Goal: Transaction & Acquisition: Purchase product/service

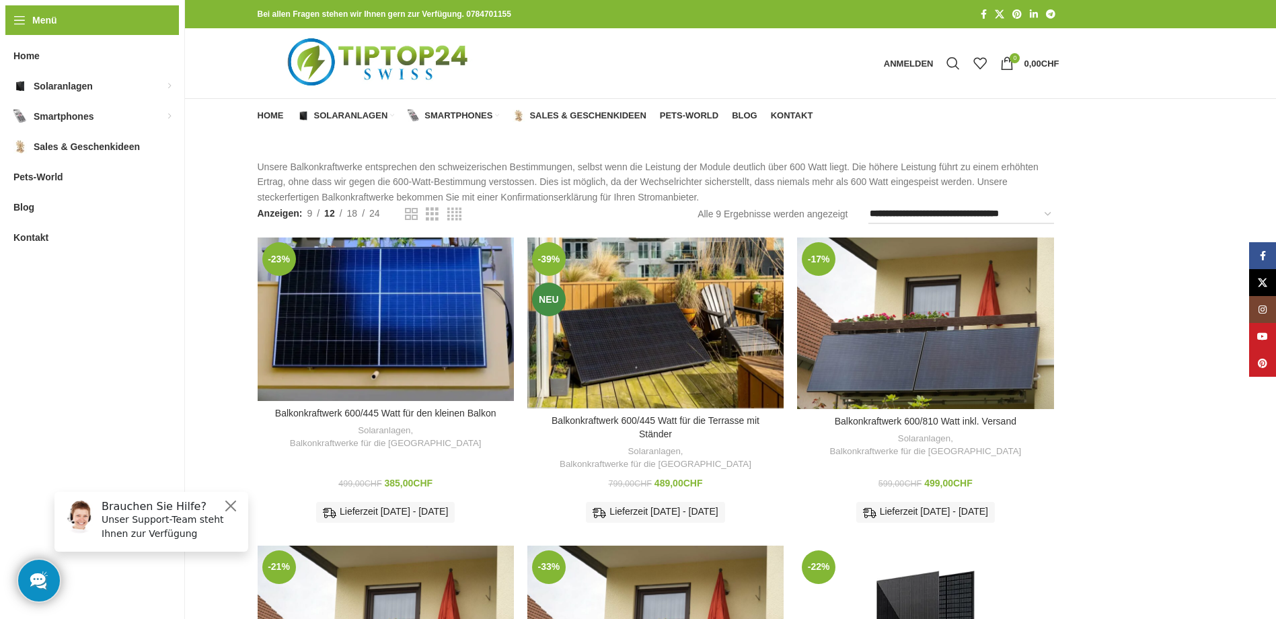
scroll to position [67, 0]
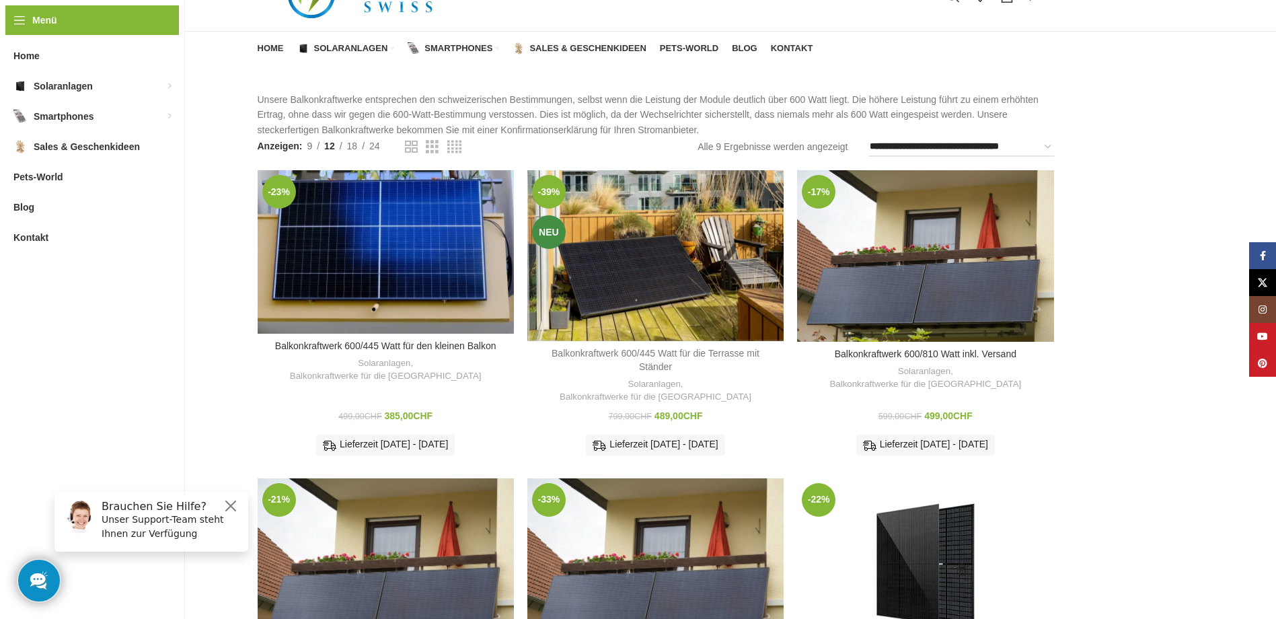
click at [673, 348] on link "Balkonkraftwerk 600/445 Watt für die Terrasse mit Ständer" at bounding box center [656, 360] width 208 height 24
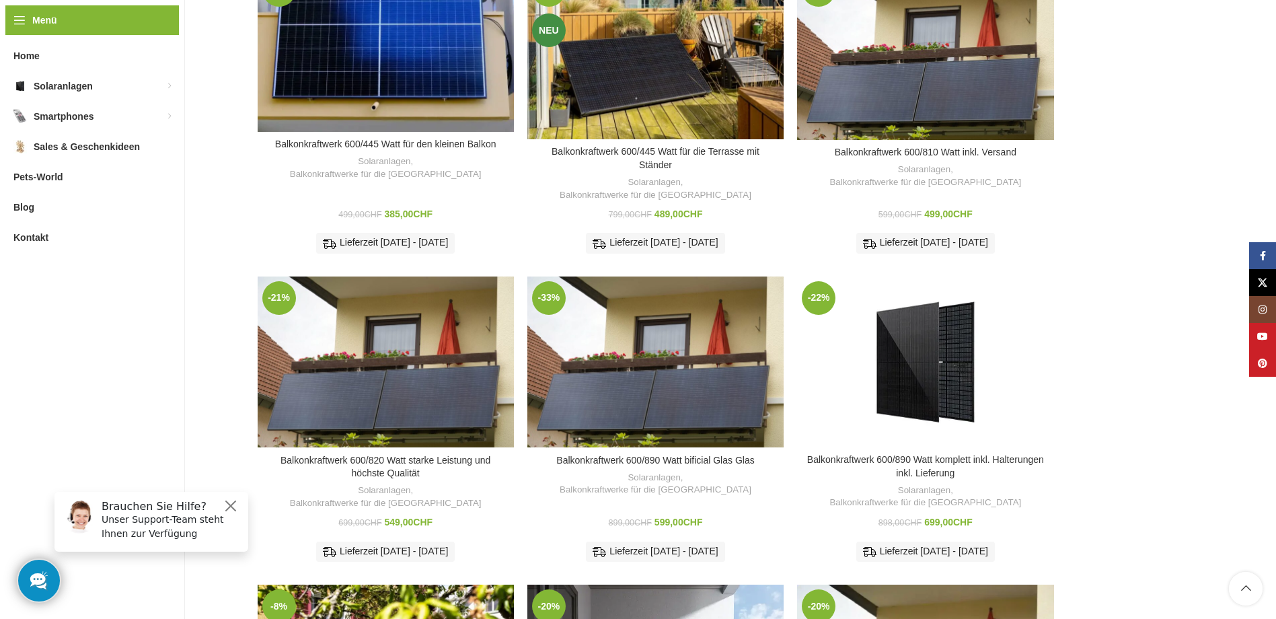
scroll to position [471, 0]
